Goal: Information Seeking & Learning: Find specific fact

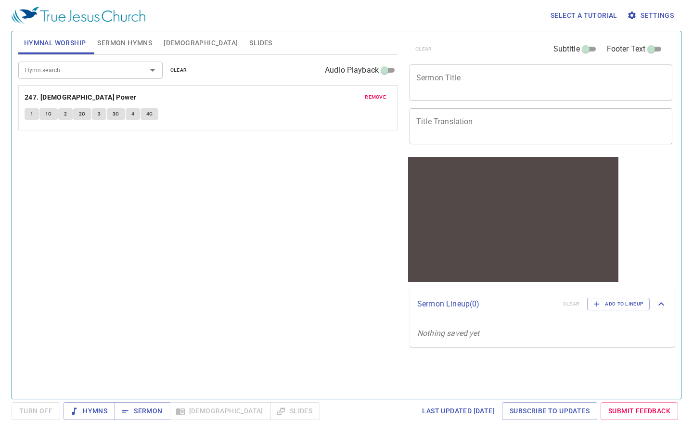
click at [175, 41] on span "[DEMOGRAPHIC_DATA]" at bounding box center [201, 43] width 74 height 12
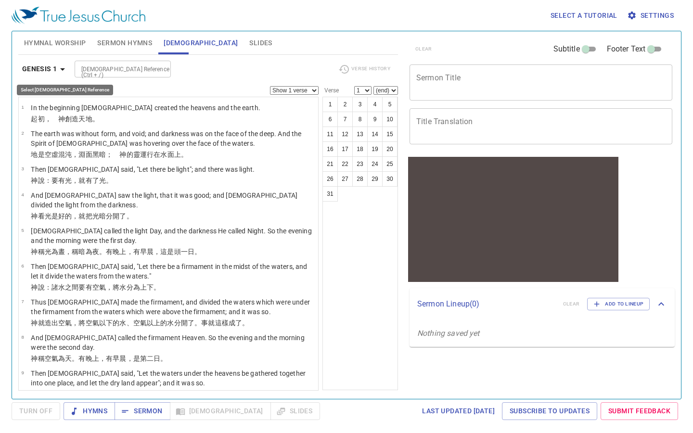
click at [62, 67] on icon "button" at bounding box center [63, 70] width 12 height 12
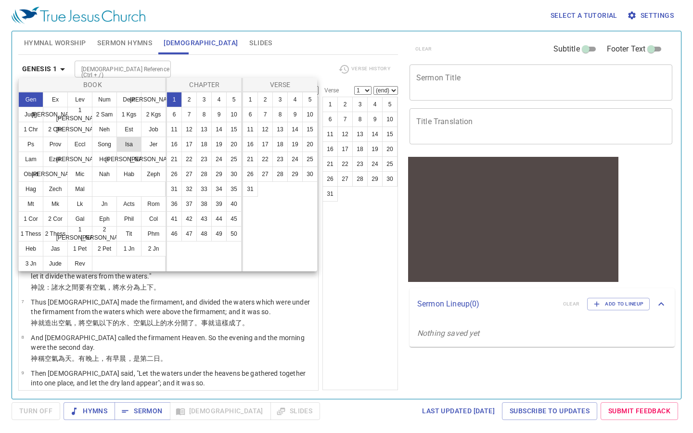
click at [124, 147] on button "Isa" at bounding box center [129, 144] width 25 height 15
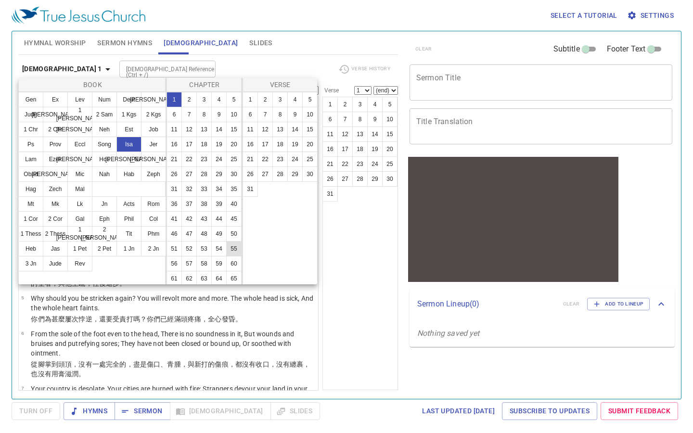
click at [235, 248] on button "55" at bounding box center [233, 248] width 15 height 15
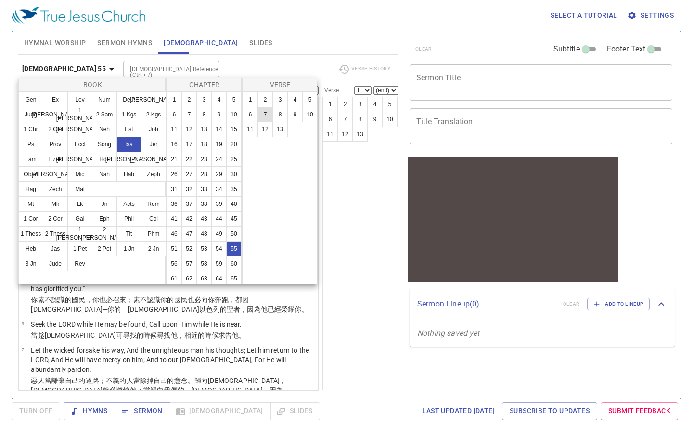
click at [268, 108] on button "7" at bounding box center [265, 114] width 15 height 15
select select "7"
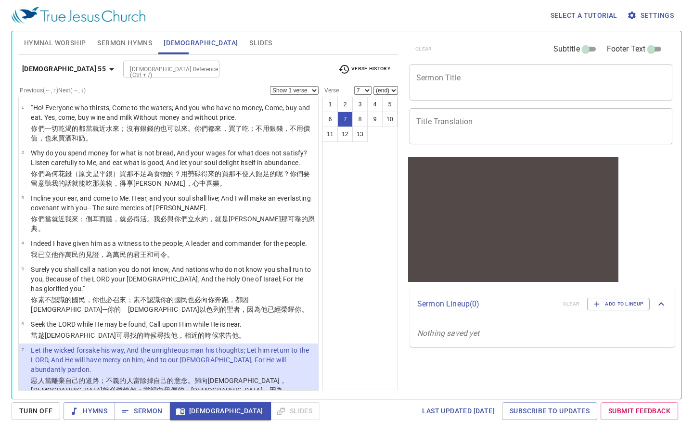
click at [49, 45] on span "Hymnal Worship" at bounding box center [55, 43] width 62 height 12
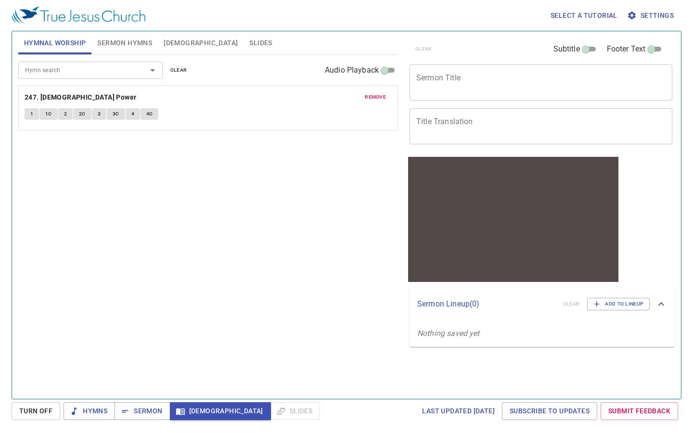
click at [381, 93] on span "remove" at bounding box center [375, 97] width 21 height 9
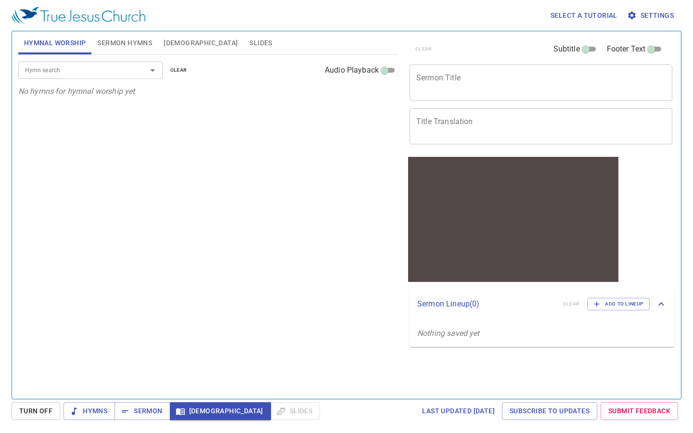
click at [153, 72] on icon "Open" at bounding box center [153, 71] width 12 height 12
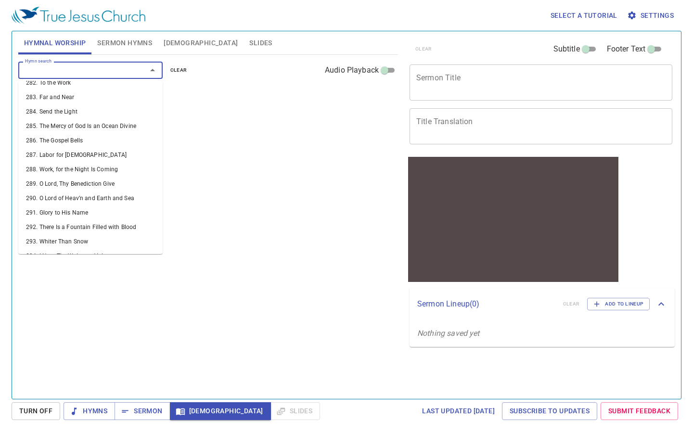
scroll to position [4311, 0]
click at [80, 421] on li "305. [DEMOGRAPHIC_DATA] Is Mine" at bounding box center [90, 428] width 144 height 14
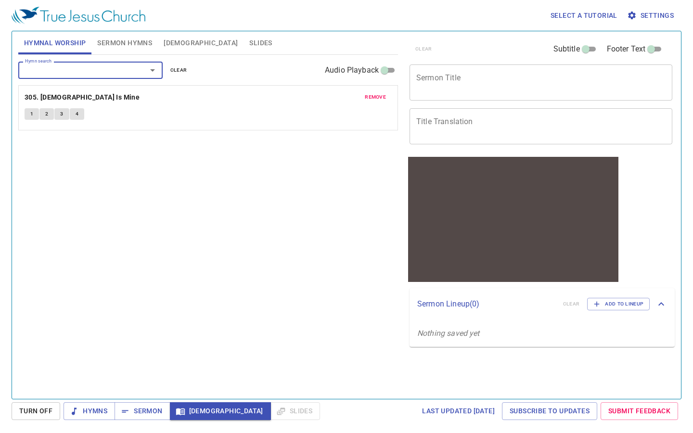
click at [29, 113] on button "1" at bounding box center [32, 114] width 14 height 12
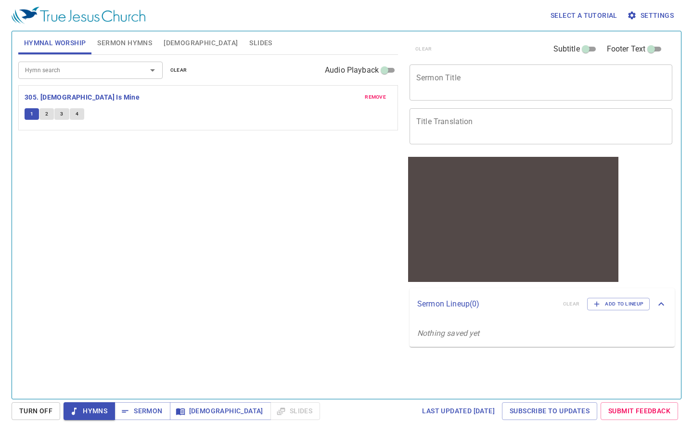
click at [167, 42] on span "[DEMOGRAPHIC_DATA]" at bounding box center [201, 43] width 74 height 12
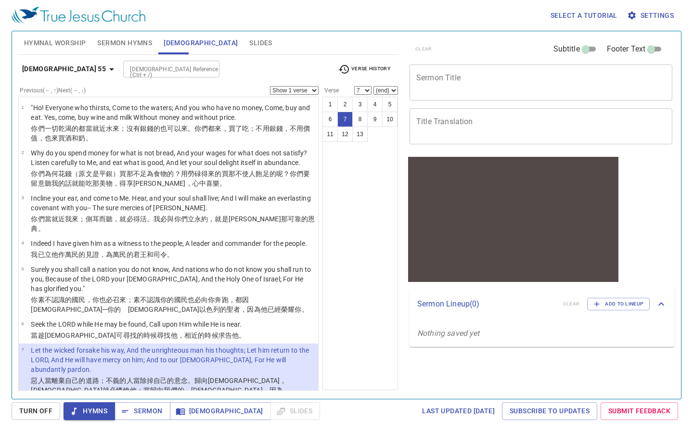
click at [66, 48] on span "Hymnal Worship" at bounding box center [55, 43] width 62 height 12
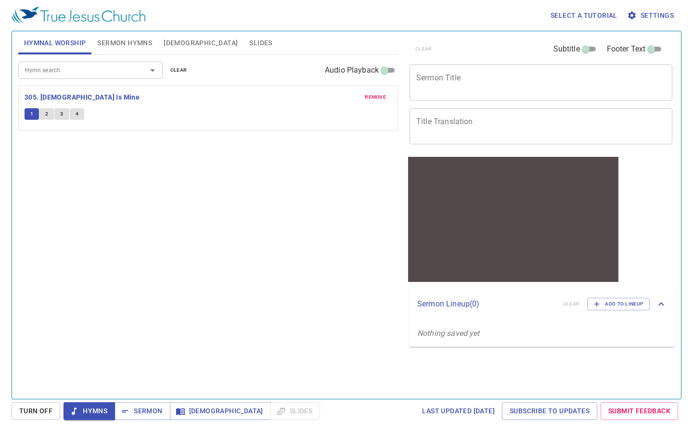
click at [61, 112] on span "3" at bounding box center [61, 114] width 3 height 9
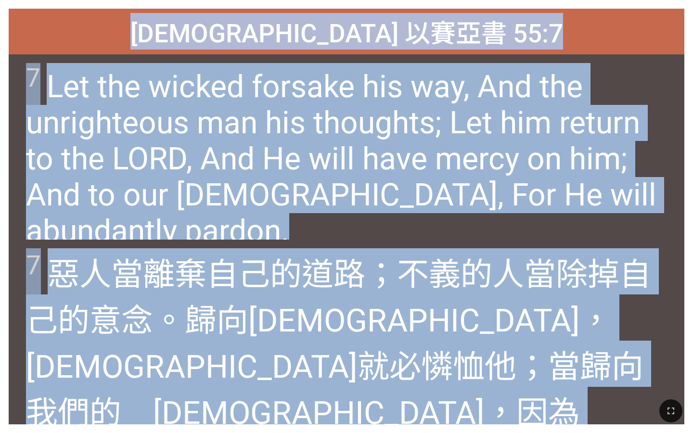
drag, startPoint x: 232, startPoint y: 27, endPoint x: 592, endPoint y: 395, distance: 514.7
click at [592, 4] on div "Hymnal Worship Hymnal Worship 詩頌崇拜 詩頌崇拜 247 Isaiah 以賽亞書 55:7 Isaiah 以賽亞書 55:7 7…" at bounding box center [347, 4] width 686 height 0
copy div "Isaiah 以賽亞書 55:7 Isaiah 以賽亞書 55:7 7 Let the wicked forsake his way, And the unr…"
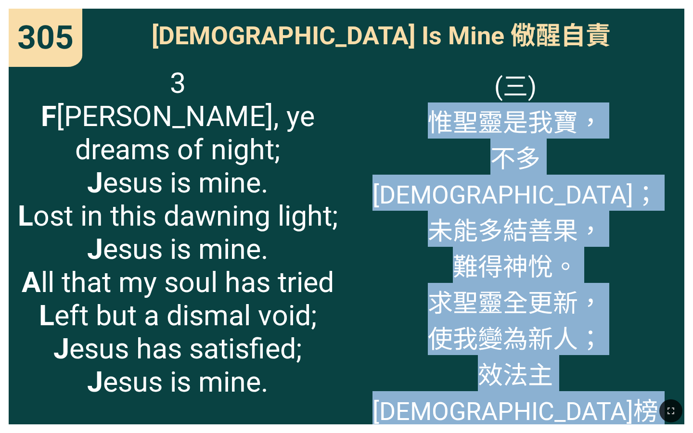
drag, startPoint x: 429, startPoint y: 126, endPoint x: 571, endPoint y: 365, distance: 278.2
click at [571, 365] on span "(三) 惟聖靈是我寶， 不多禱告； 未能多結善果， 難得神悅。 求聖靈全更新， 使我變為新人； 效法主耶穌榜樣， 榮耀真神。" at bounding box center [515, 282] width 321 height 433
copy span "惟聖靈是我寶， 不多禱告； 未能多結善果， 難得神悅。 求聖靈全更新， 使我變為新人； 效法主耶穌榜樣， 榮耀真神。"
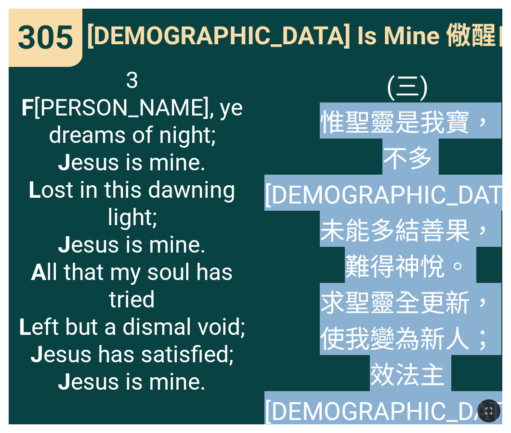
copy span "惟聖靈是我寶， 不多禱告； 未能多結善果， 難得神悅。 求聖靈全更新， 使我變為新人； 效法主耶穌榜樣， 榮耀真神。"
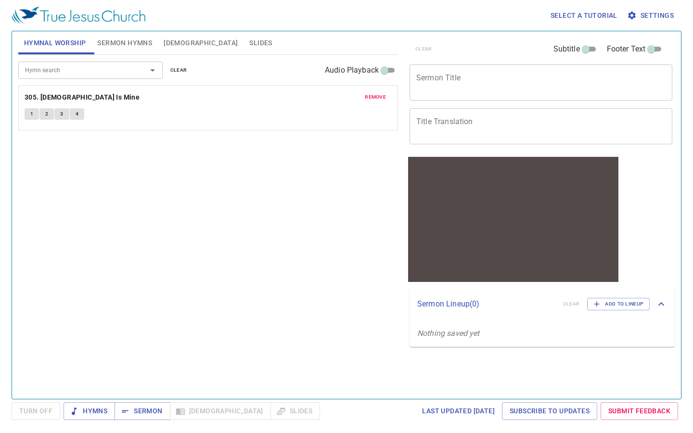
click at [172, 45] on span "[DEMOGRAPHIC_DATA]" at bounding box center [201, 43] width 74 height 12
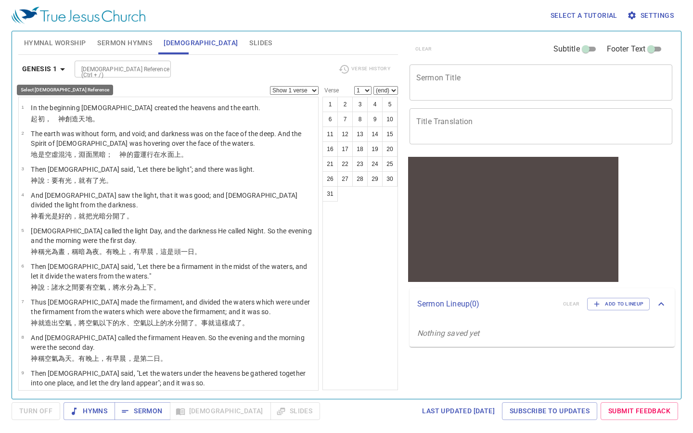
click at [61, 72] on icon "button" at bounding box center [63, 70] width 12 height 12
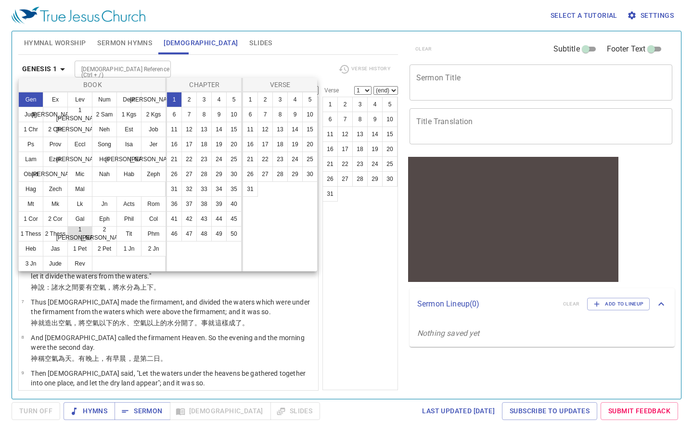
click at [80, 233] on button "1 [PERSON_NAME]" at bounding box center [79, 233] width 25 height 15
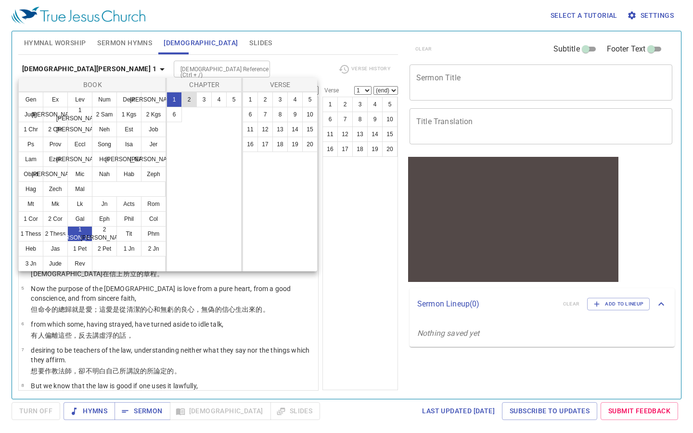
click at [188, 95] on button "2" at bounding box center [188, 99] width 15 height 15
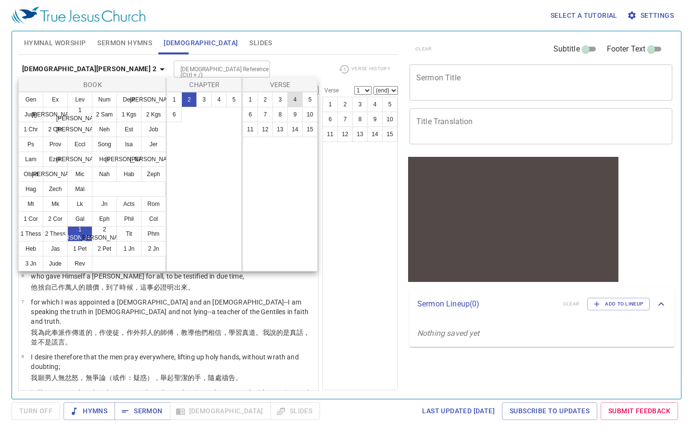
click at [292, 95] on button "4" at bounding box center [294, 99] width 15 height 15
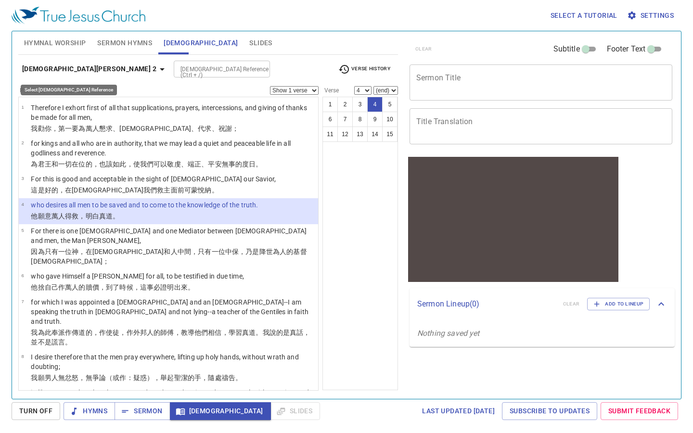
click at [63, 71] on b "1 Timothy 2" at bounding box center [89, 69] width 134 height 12
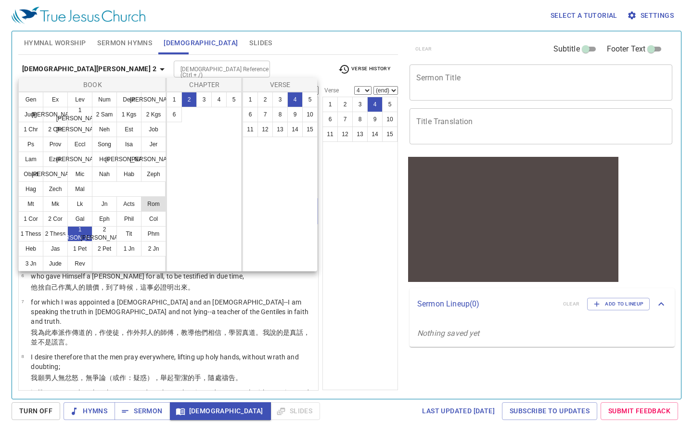
click at [147, 199] on button "Rom" at bounding box center [153, 203] width 25 height 15
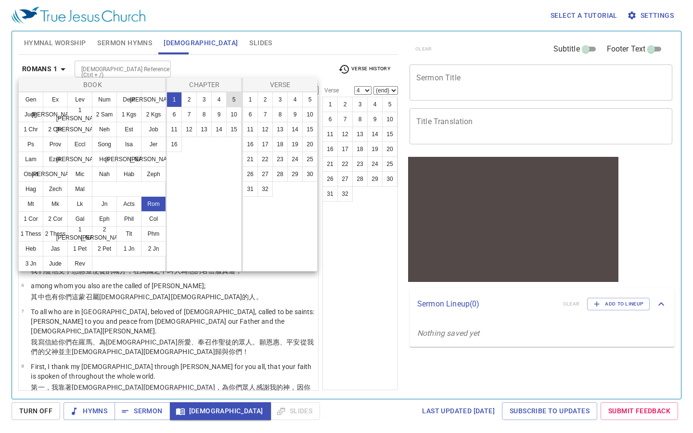
click at [233, 98] on button "5" at bounding box center [233, 99] width 15 height 15
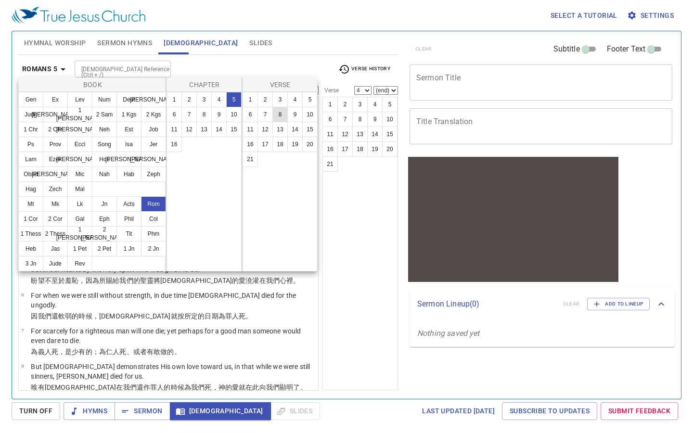
click at [278, 112] on button "8" at bounding box center [279, 114] width 15 height 15
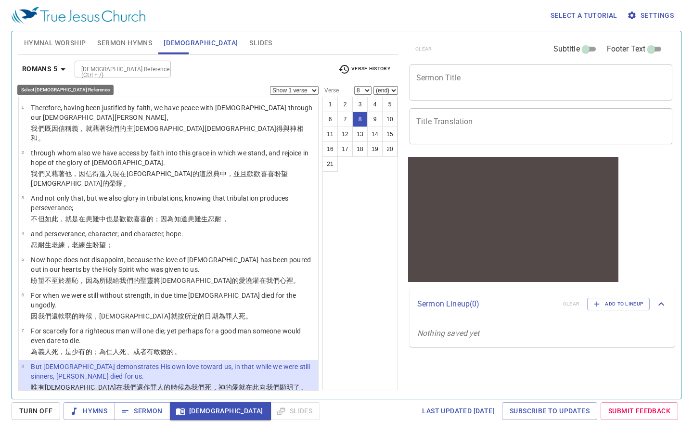
click at [64, 72] on icon "button" at bounding box center [63, 70] width 12 height 12
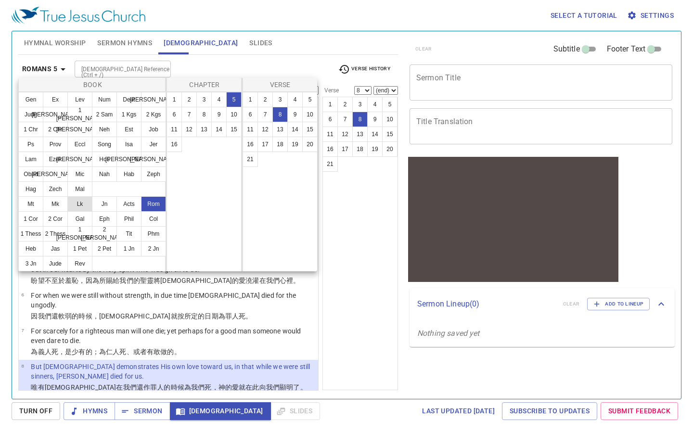
click at [83, 204] on button "Lk" at bounding box center [79, 203] width 25 height 15
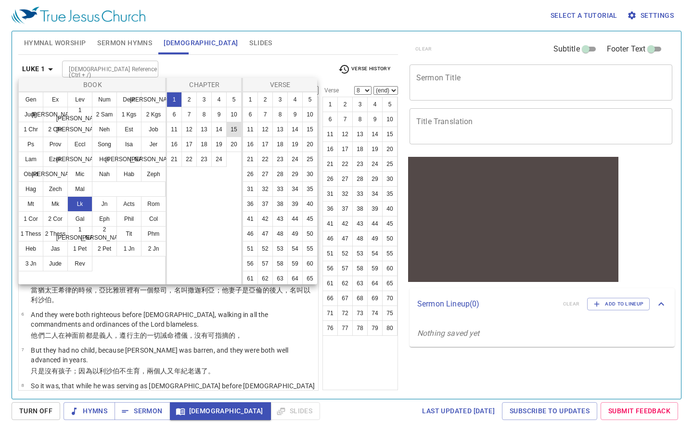
click at [237, 128] on button "15" at bounding box center [233, 129] width 15 height 15
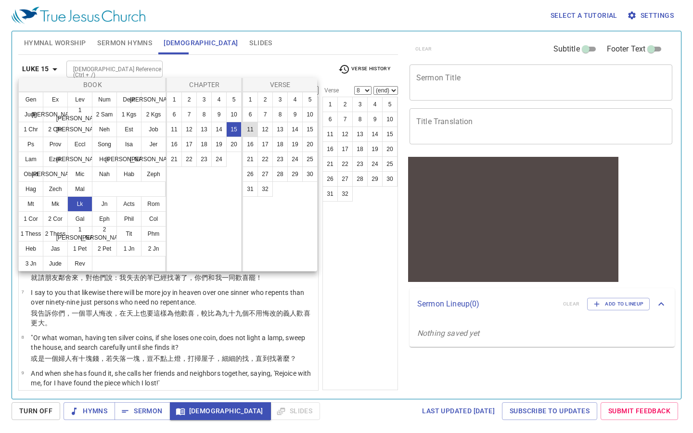
click at [246, 129] on button "11" at bounding box center [250, 129] width 15 height 15
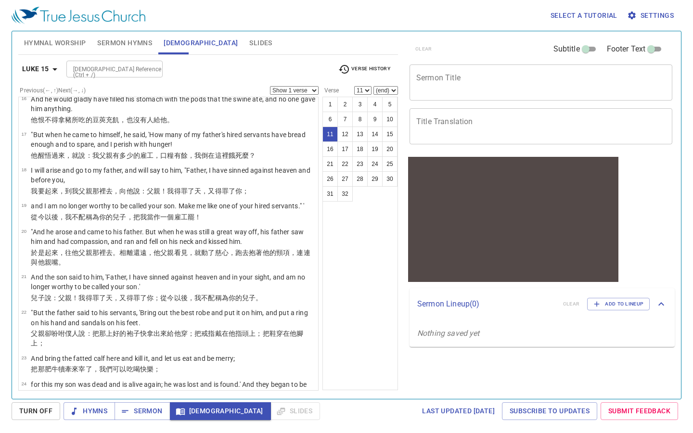
scroll to position [527, 0]
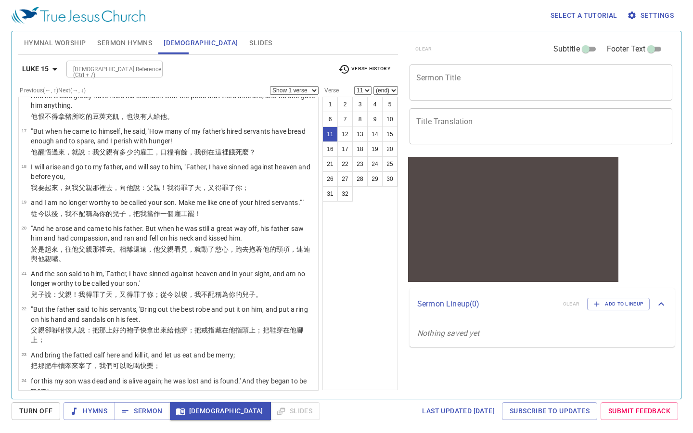
click at [221, 258] on p "於是 起來 ，往 他 父親 那裡去 。相離 還 遠 ，他 父親 看見 ，就 動了慈心 ，跑 去抱著 他的 頸項 ，連連與他 親嘴 。" at bounding box center [173, 254] width 285 height 19
select select "20"
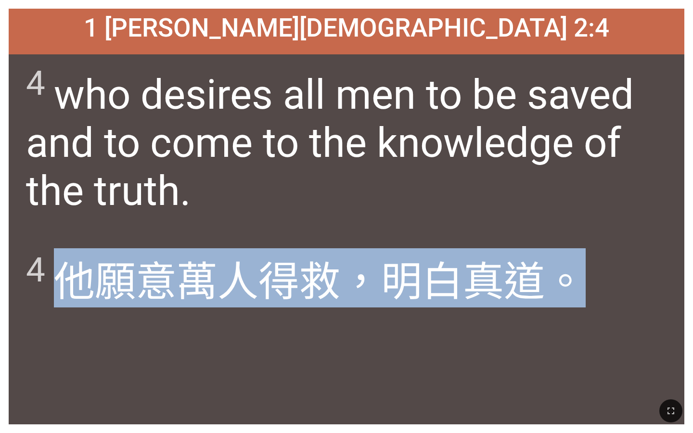
drag, startPoint x: 60, startPoint y: 283, endPoint x: 581, endPoint y: 288, distance: 521.4
click at [581, 288] on span "4 他 願意 萬 人 得救 ，明白 真道 。" at bounding box center [306, 277] width 560 height 59
click at [79, 288] on span "4 他 願意 萬 人 得救 ，明白 真道 。" at bounding box center [306, 277] width 560 height 59
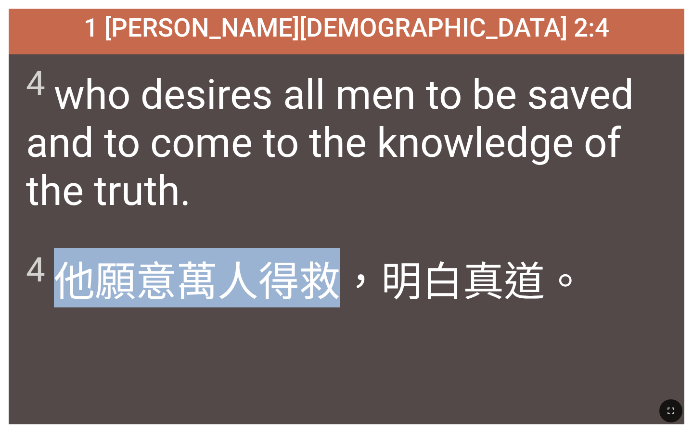
drag, startPoint x: 57, startPoint y: 272, endPoint x: 337, endPoint y: 270, distance: 279.7
click at [337, 270] on span "4 他 願意 萬 人 得救 ，明白 真道 。" at bounding box center [306, 277] width 560 height 59
copy span "他 願意 萬 人 得救"
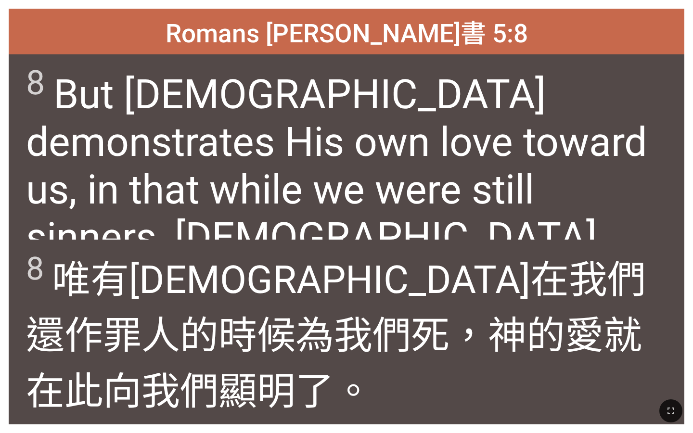
click at [237, 299] on wg5547 "在我們 還 作 罪人 的時候為 我們 死 ，神 的愛 就在此 向 我們 顯明了 。" at bounding box center [336, 336] width 620 height 157
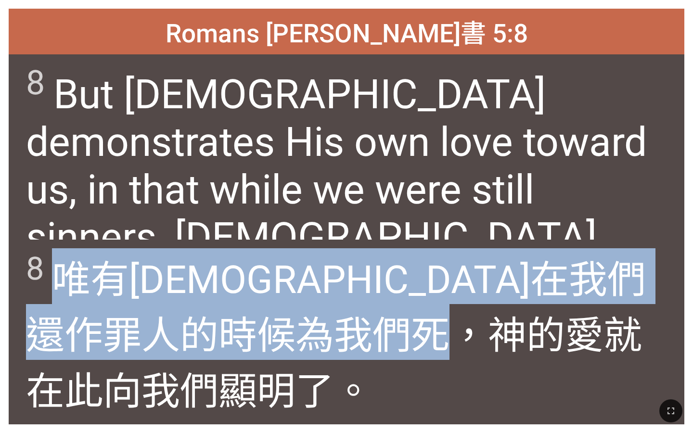
drag, startPoint x: 54, startPoint y: 273, endPoint x: 134, endPoint y: 336, distance: 101.9
click at [134, 336] on span "8 唯有 基督 在我們 還 作 罪人 的時候為 我們 死 ，神 的愛 就在此 向 我們 顯明了 。" at bounding box center [346, 332] width 641 height 168
copy span "唯有 基督 在我們 還 作 罪人 的時候為 我們 死"
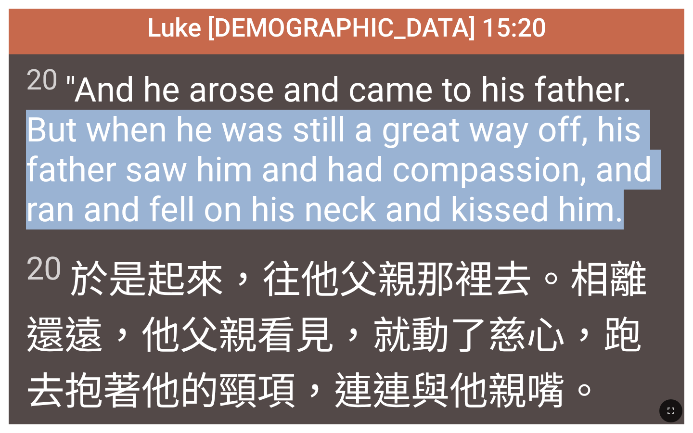
drag, startPoint x: 29, startPoint y: 124, endPoint x: 644, endPoint y: 205, distance: 620.6
click at [644, 205] on span "20 "And he arose and came to his father. But when he was still a great way off,…" at bounding box center [346, 146] width 641 height 167
copy span "But when he was still a great way off, his father saw him and had compassion, a…"
click at [199, 281] on wg2532 "起來 ，往 他 父親 那裡去 。相離 還 遠 ，他 父親 看見 ，就 動了慈心 ，跑 去抱著 他的 頸項 ，連連與他 親嘴 。" at bounding box center [337, 336] width 622 height 157
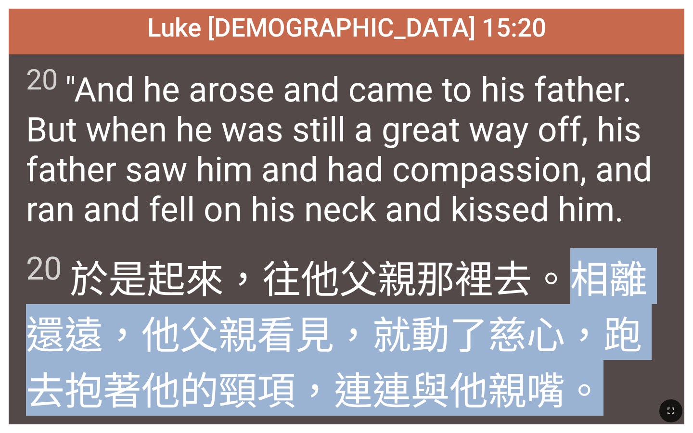
drag, startPoint x: 568, startPoint y: 277, endPoint x: 612, endPoint y: 361, distance: 94.5
click at [612, 361] on span "20 於是 起來 ，往 他 父親 那裡去 。相離 還 遠 ，他 父親 看見 ，就 動了慈心 ，跑 去抱著 他的 頸項 ，連連與他 親嘴 。" at bounding box center [346, 332] width 641 height 168
copy wg2064 "相離 還 遠 ，他 父親 看見 ，就 動了慈心 ，跑 去抱著 他的 頸項 ，連連與他 親嘴 。"
